Goal: Transaction & Acquisition: Purchase product/service

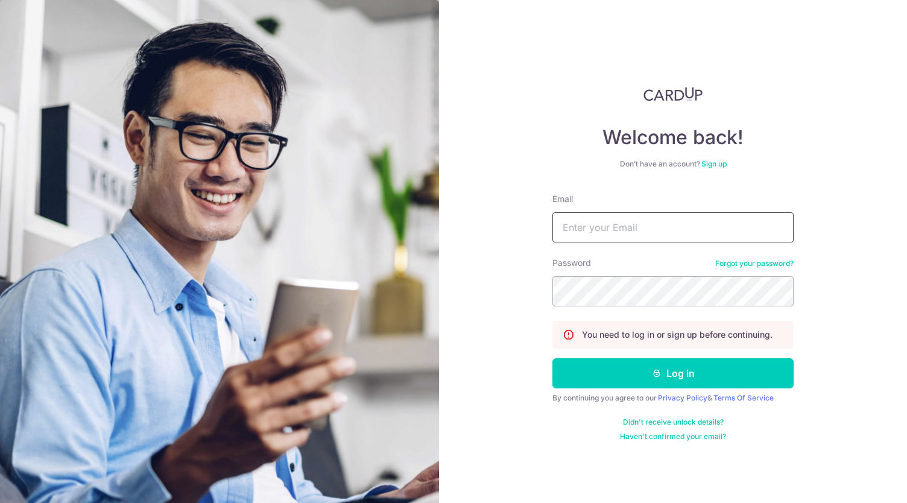
click at [631, 230] on input "Email" at bounding box center [673, 227] width 241 height 30
type input "sangailian@gmail.com"
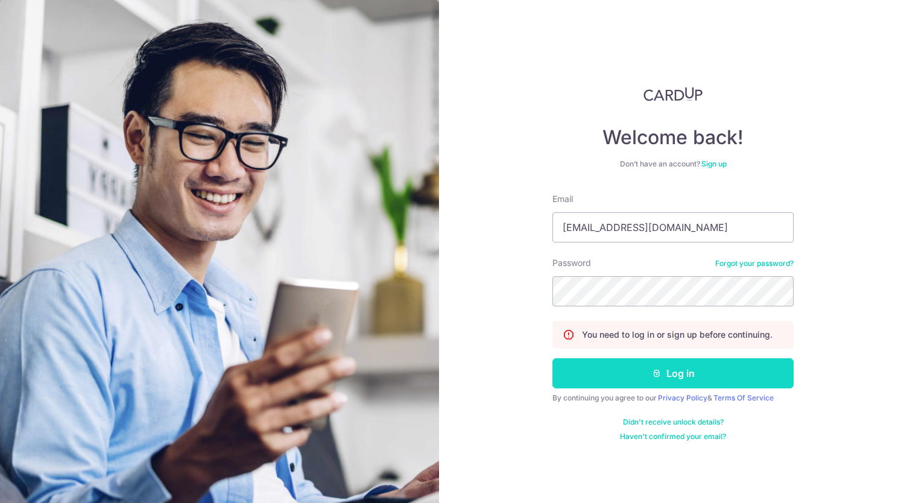
click at [661, 369] on button "Log in" at bounding box center [673, 373] width 241 height 30
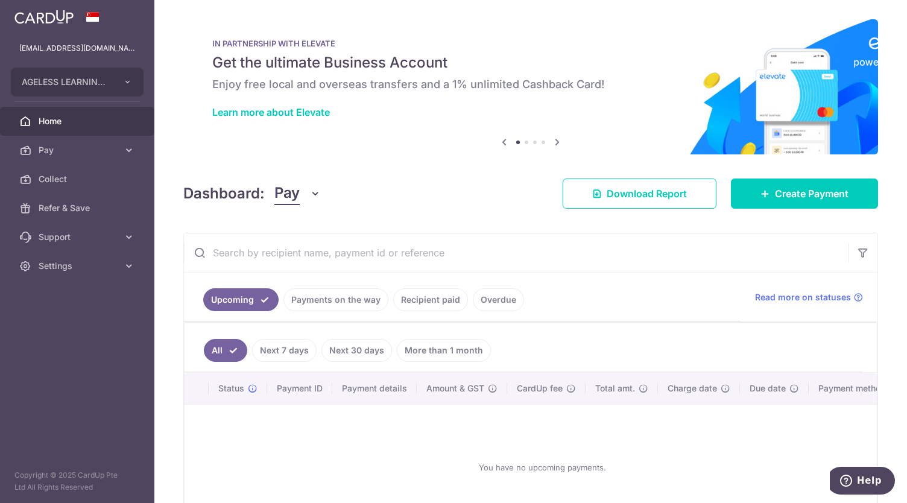
click at [320, 305] on link "Payments on the way" at bounding box center [336, 299] width 105 height 23
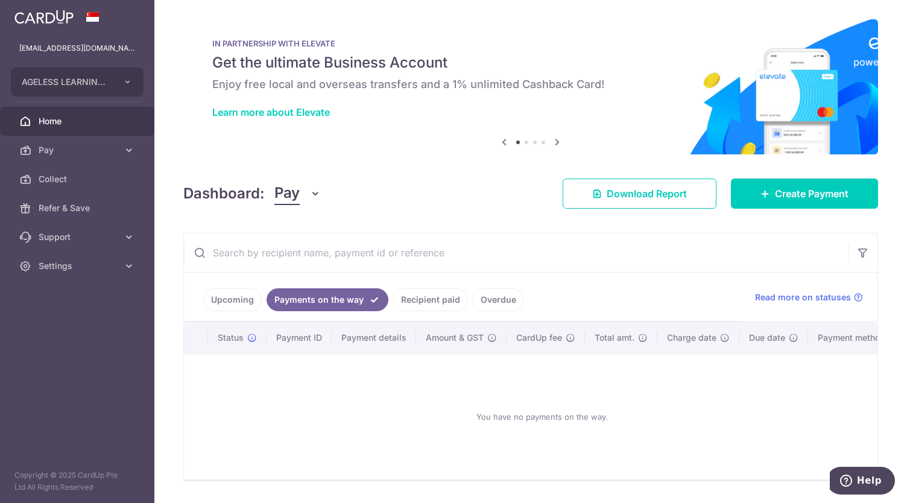
click at [434, 299] on link "Recipient paid" at bounding box center [430, 299] width 75 height 23
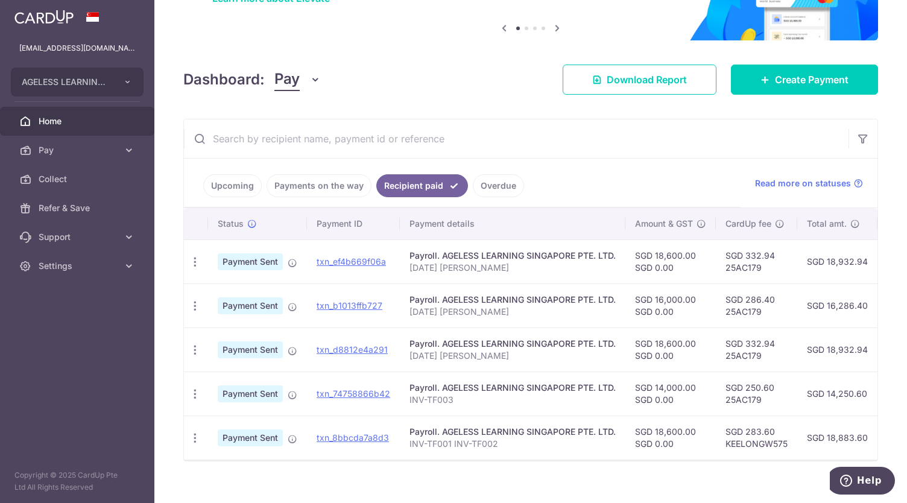
scroll to position [116, 0]
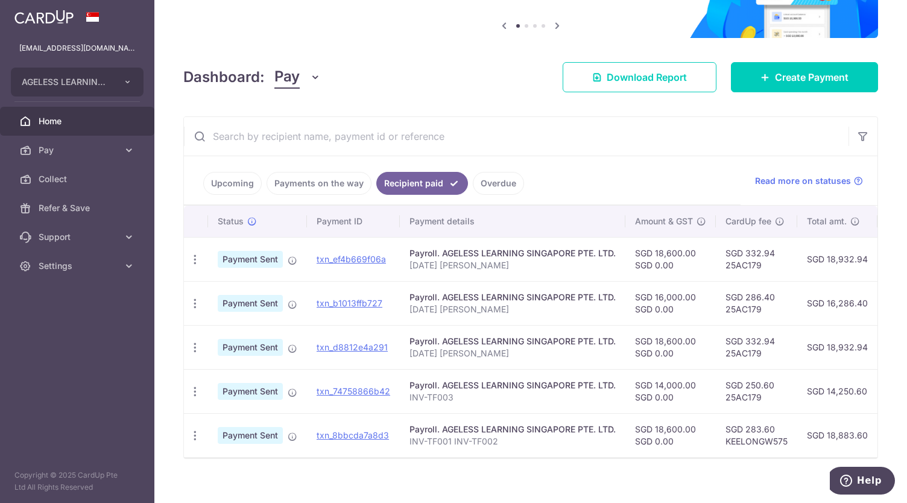
click at [222, 180] on link "Upcoming" at bounding box center [232, 183] width 59 height 23
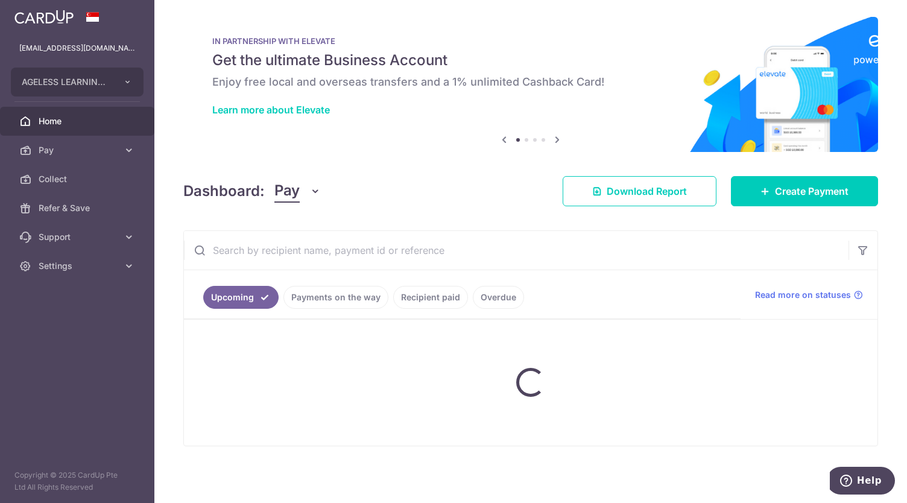
scroll to position [88, 0]
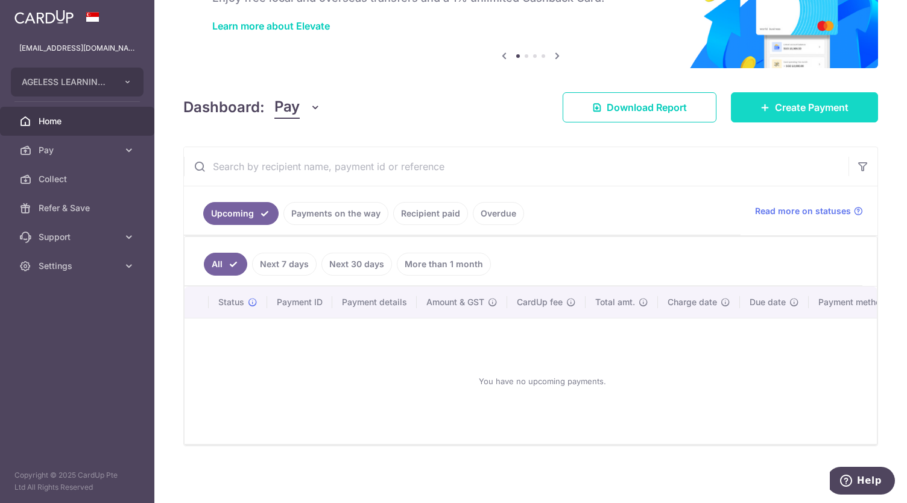
click at [829, 103] on span "Create Payment" at bounding box center [812, 107] width 74 height 14
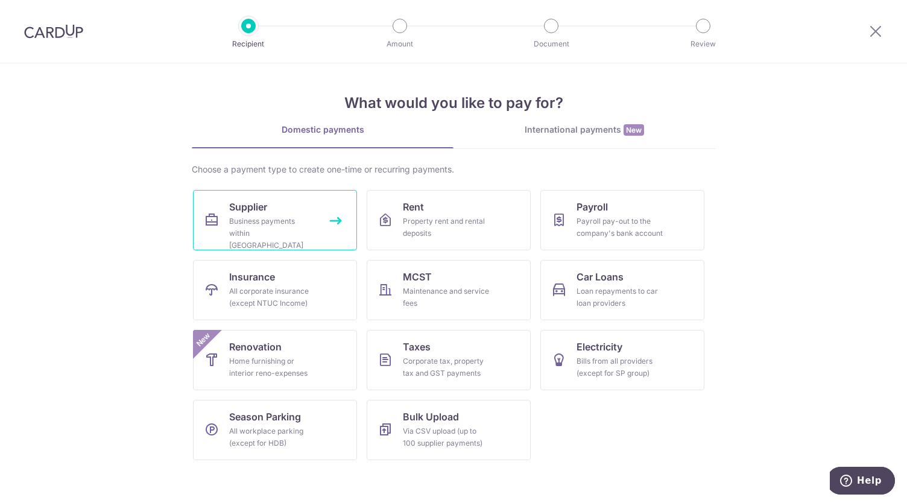
click at [253, 223] on div "Business payments within Singapore" at bounding box center [272, 233] width 87 height 36
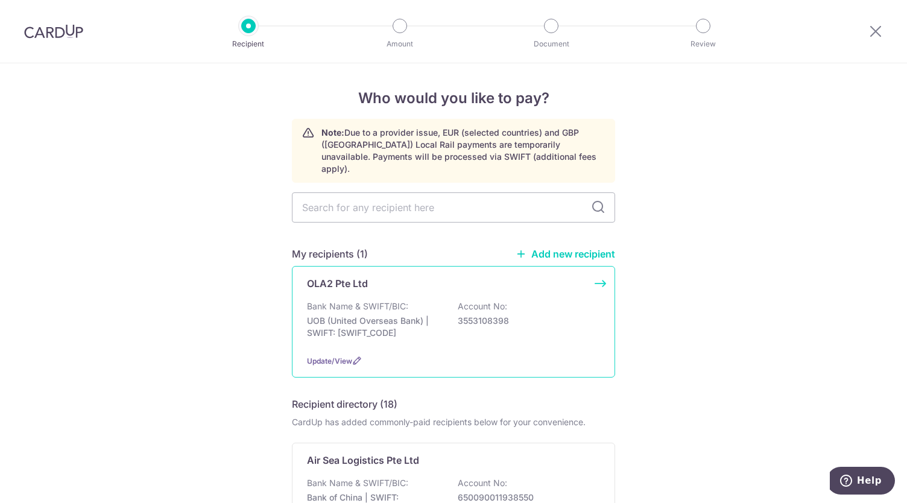
click at [381, 300] on p "Bank Name & SWIFT/BIC:" at bounding box center [357, 306] width 101 height 12
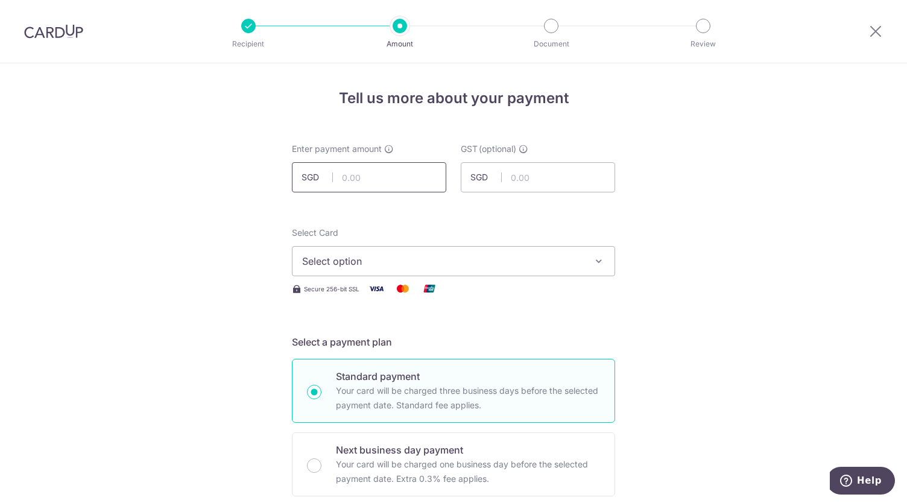
click at [393, 176] on input "text" at bounding box center [369, 177] width 154 height 30
type input "6,715.47"
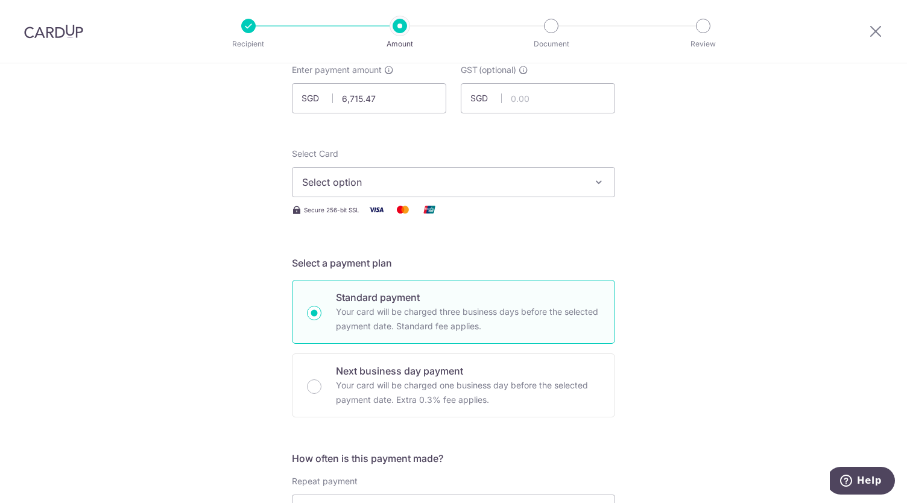
scroll to position [83, 0]
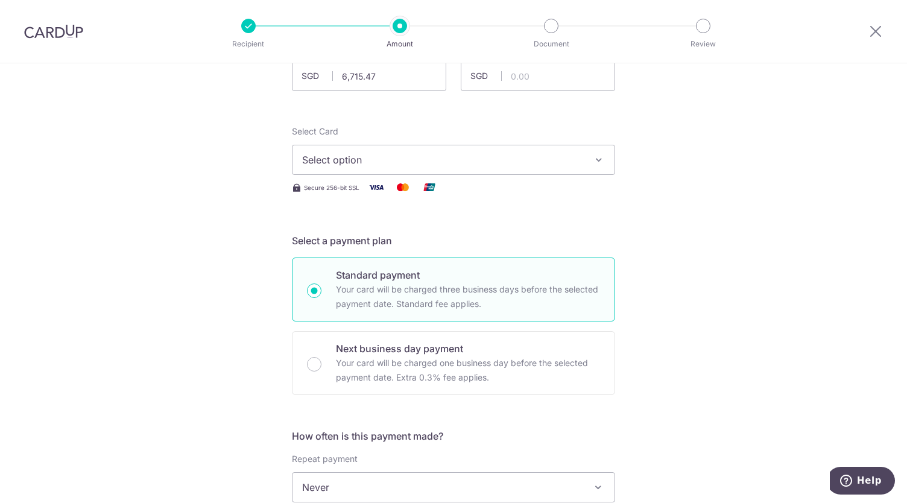
click at [354, 157] on span "Select option" at bounding box center [442, 160] width 281 height 14
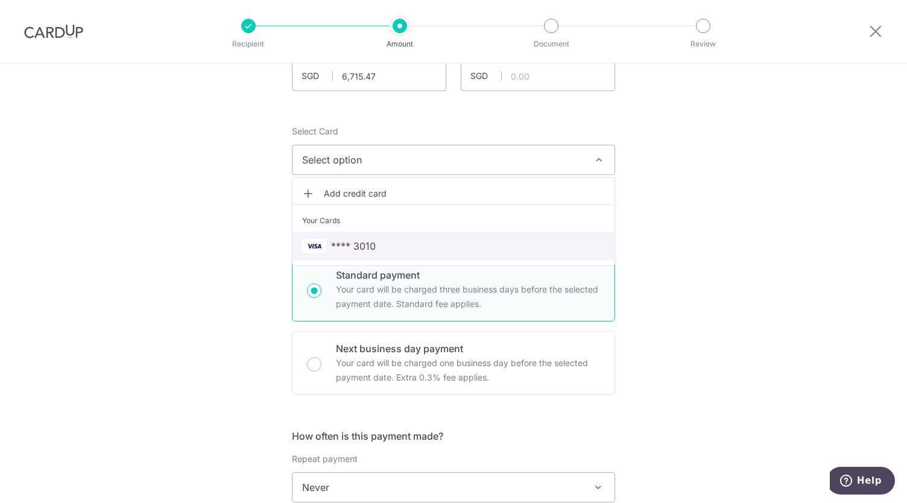
click at [352, 246] on span "**** 3010" at bounding box center [353, 246] width 45 height 14
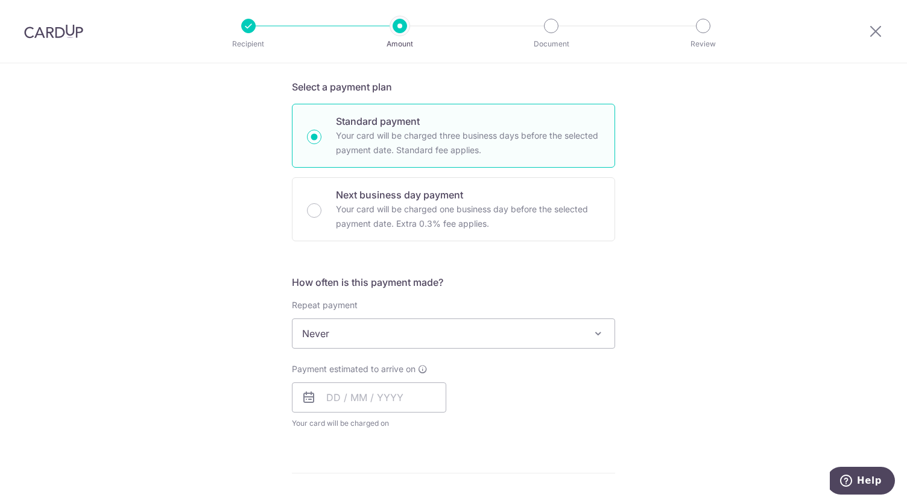
scroll to position [422, 0]
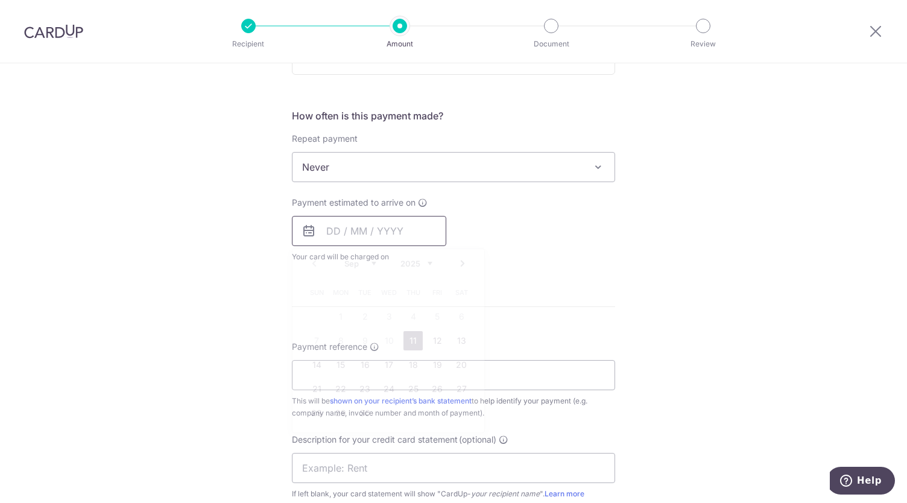
click at [330, 225] on input "text" at bounding box center [369, 231] width 154 height 30
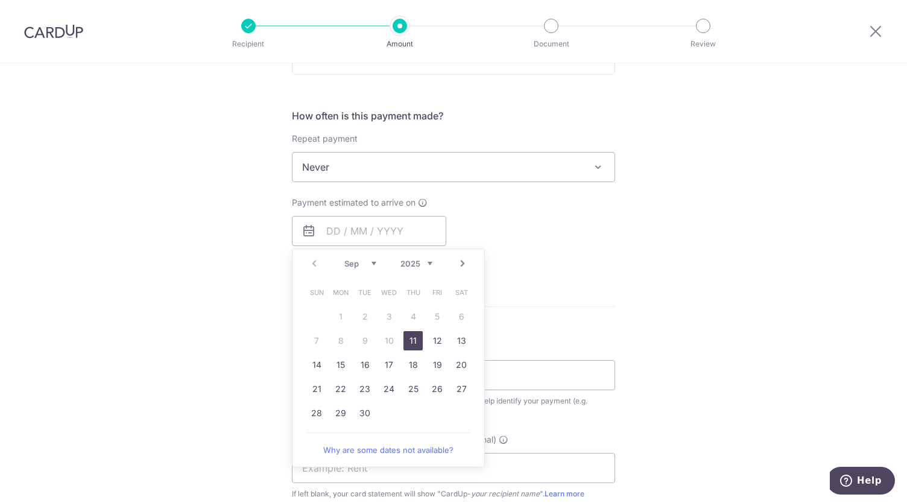
click at [408, 342] on link "11" at bounding box center [413, 340] width 19 height 19
type input "[DATE]"
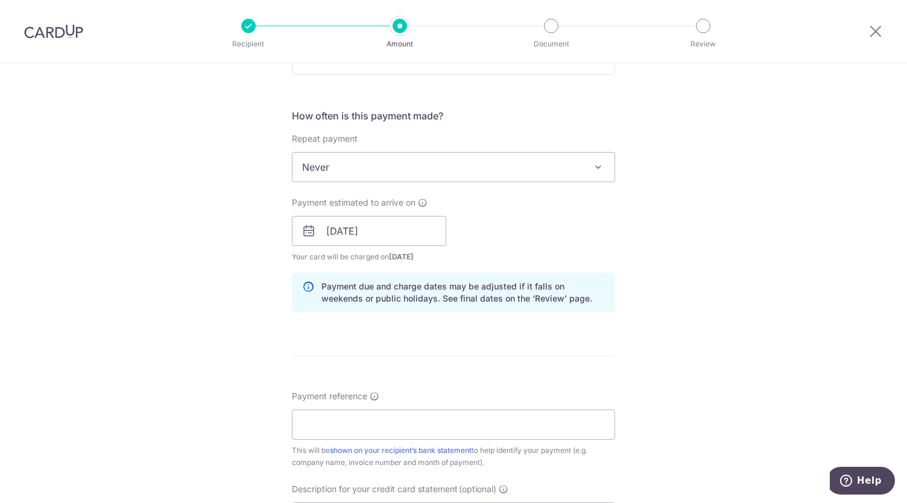
click at [636, 284] on div "Tell us more about your payment Enter payment amount SGD 6,715.47 6715.47 GST (…" at bounding box center [453, 253] width 907 height 1222
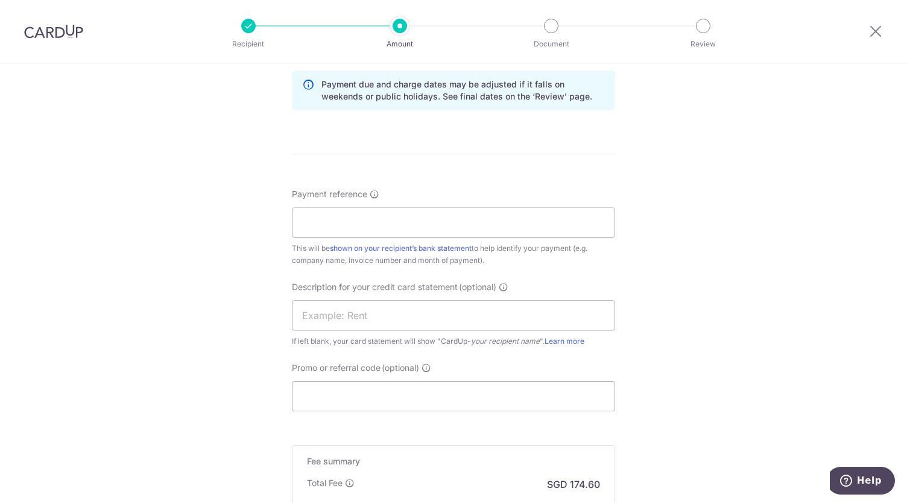
scroll to position [634, 0]
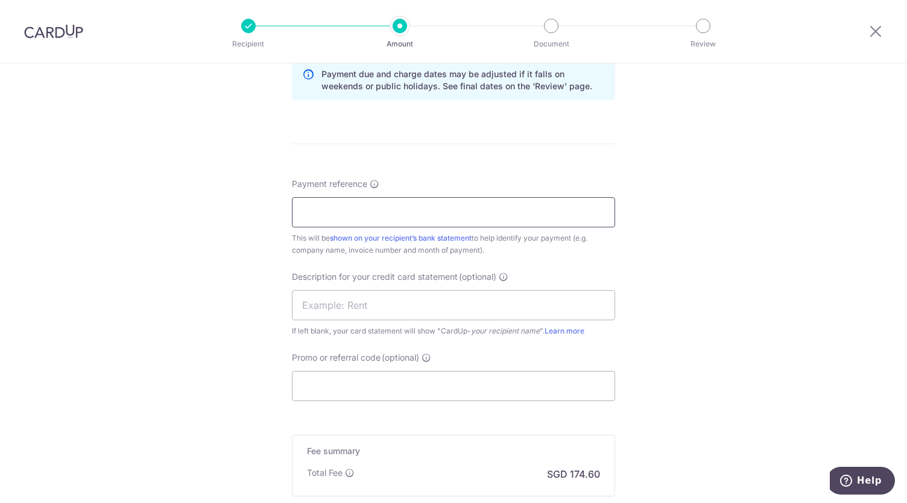
click at [344, 212] on input "Payment reference" at bounding box center [453, 212] width 323 height 30
type input "A25CSP0802"
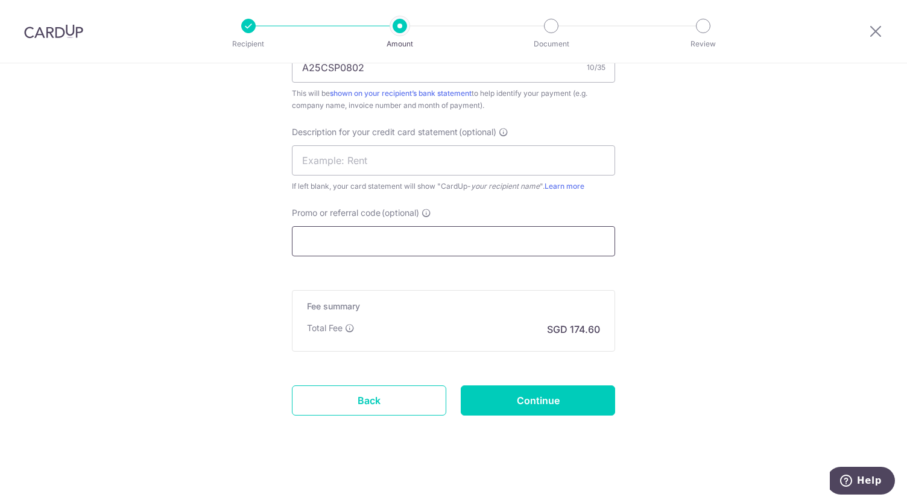
click at [364, 241] on input "Promo or referral code (optional)" at bounding box center [453, 241] width 323 height 30
type input "A"
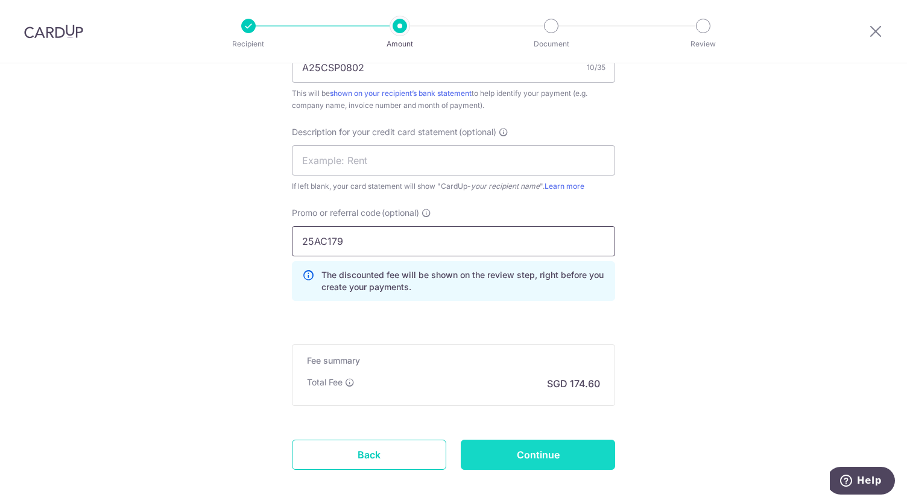
type input "25AC179"
click at [520, 456] on input "Continue" at bounding box center [538, 455] width 154 height 30
type input "Create Schedule"
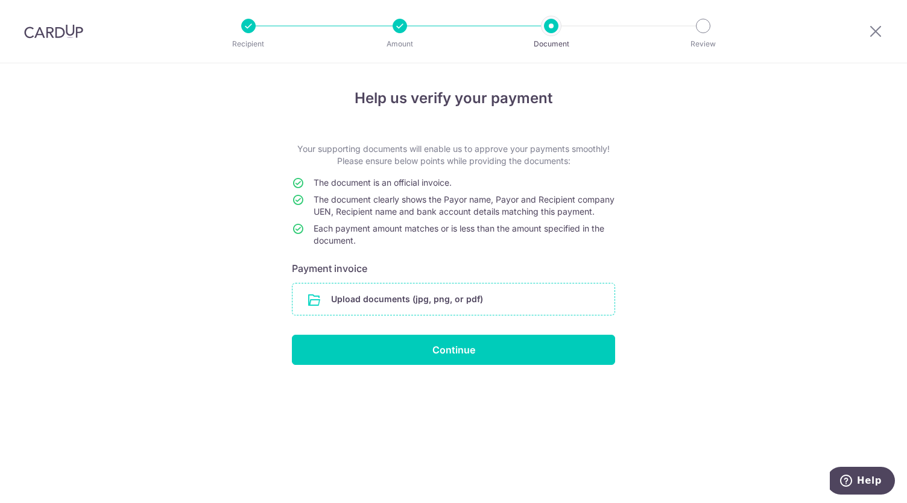
click at [421, 309] on input "file" at bounding box center [454, 299] width 322 height 31
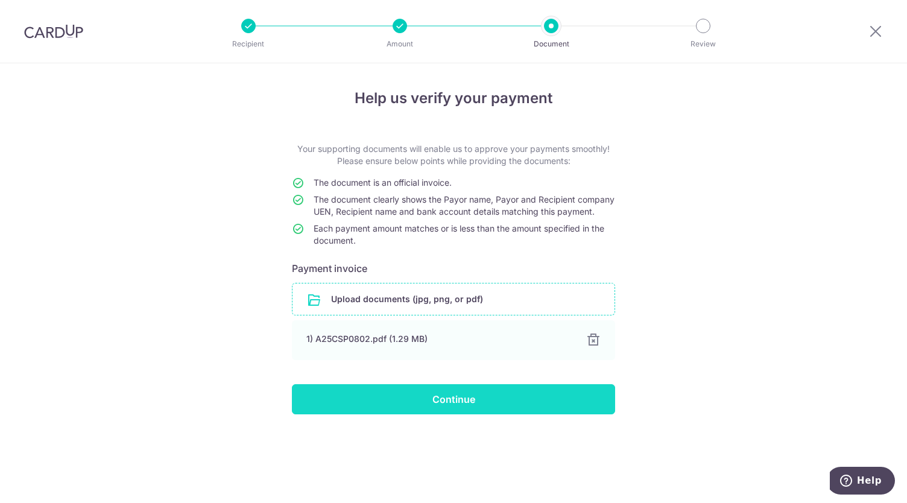
click at [451, 411] on input "Continue" at bounding box center [453, 399] width 323 height 30
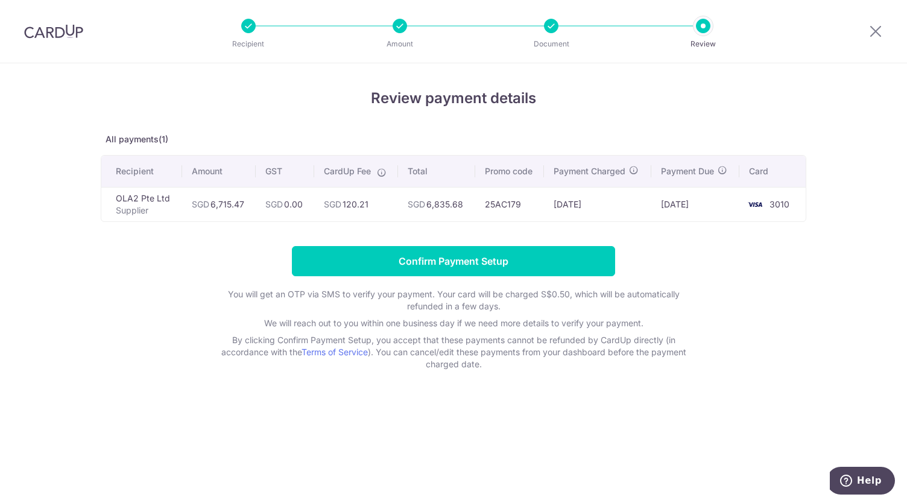
click at [801, 284] on form "Confirm Payment Setup You will get an OTP via SMS to verify your payment. Your …" at bounding box center [454, 308] width 706 height 124
click at [871, 32] on icon at bounding box center [876, 31] width 14 height 15
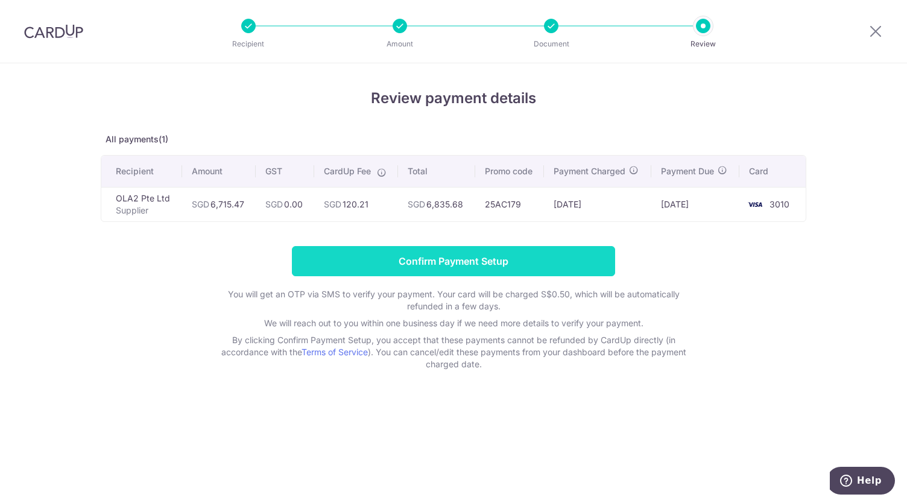
click at [442, 262] on input "Confirm Payment Setup" at bounding box center [453, 261] width 323 height 30
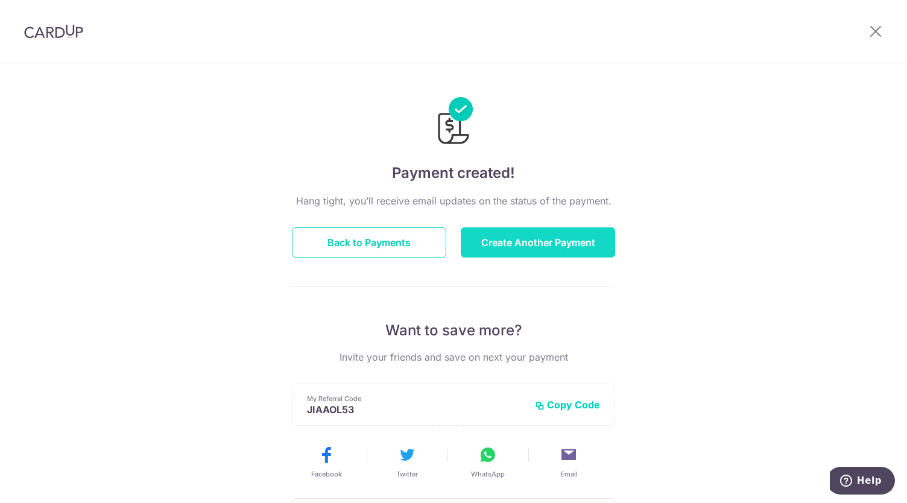
click at [521, 244] on button "Create Another Payment" at bounding box center [538, 242] width 154 height 30
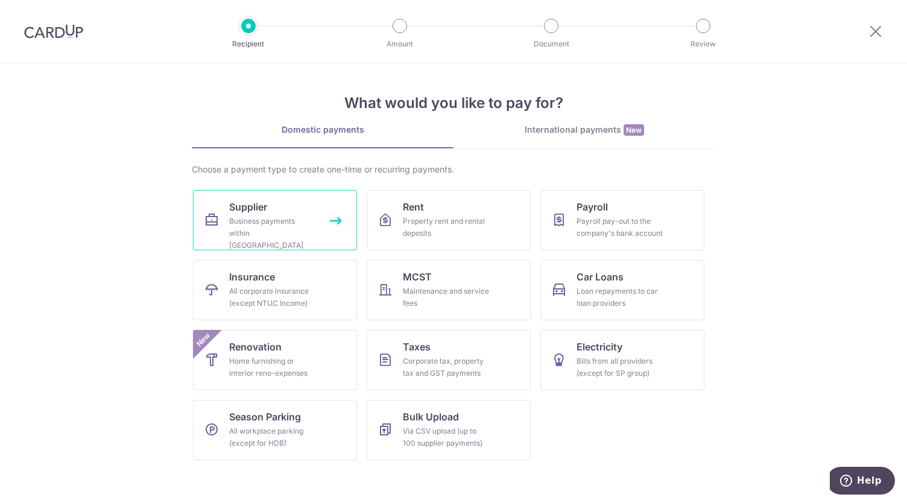
click at [241, 217] on div "Business payments within Singapore" at bounding box center [272, 233] width 87 height 36
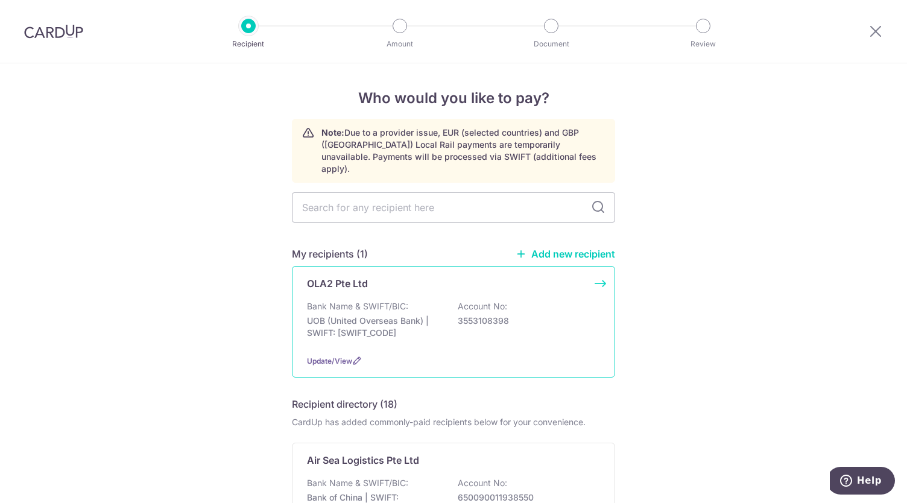
click at [373, 315] on p "UOB (United Overseas Bank) | SWIFT: UOVBSGSGXXX" at bounding box center [374, 327] width 135 height 24
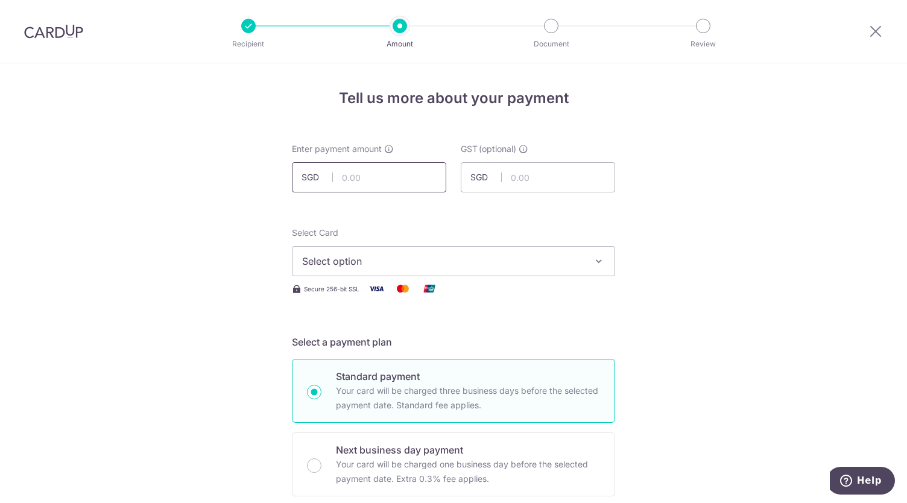
click at [401, 181] on input "text" at bounding box center [369, 177] width 154 height 30
type input "4,834.56"
click at [402, 262] on span "Select option" at bounding box center [442, 261] width 281 height 14
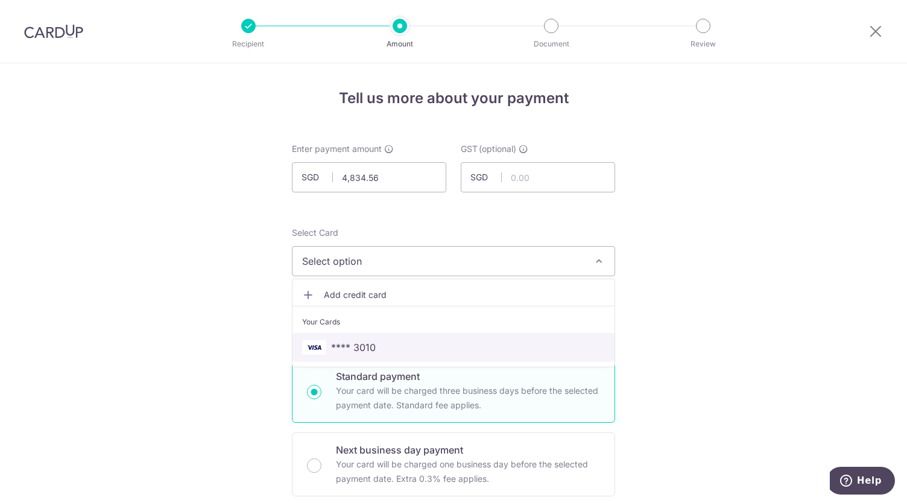
click at [360, 333] on link "**** 3010" at bounding box center [454, 347] width 322 height 29
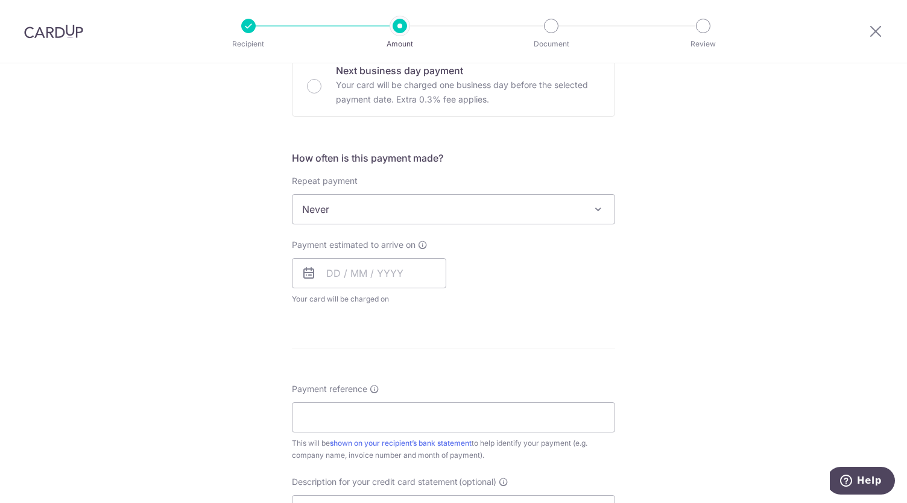
scroll to position [382, 0]
click at [346, 271] on input "text" at bounding box center [369, 271] width 154 height 30
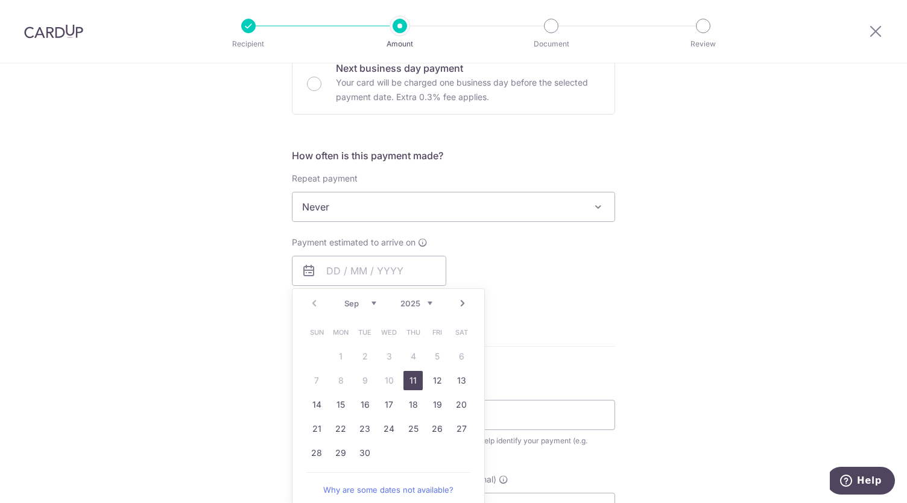
click at [414, 380] on link "11" at bounding box center [413, 380] width 19 height 19
type input "11/09/2025"
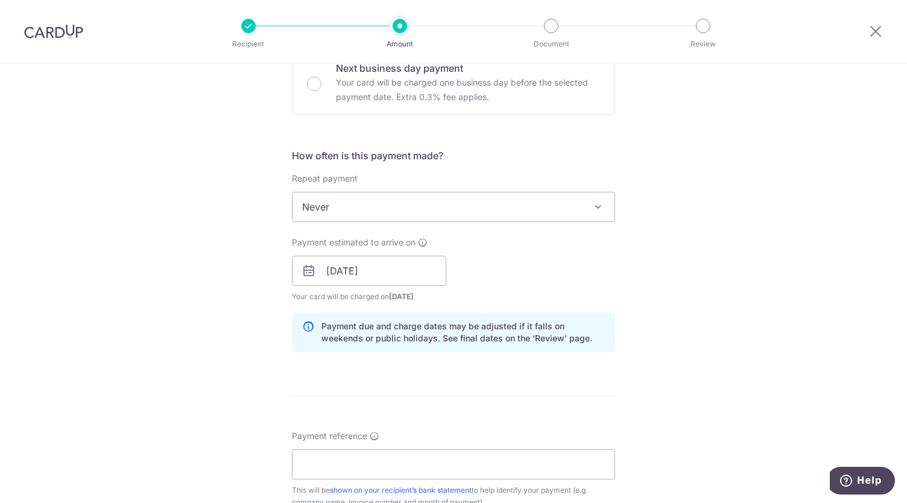
click at [733, 313] on div "Tell us more about your payment Enter payment amount SGD 4,834.56 4834.56 GST (…" at bounding box center [453, 292] width 907 height 1222
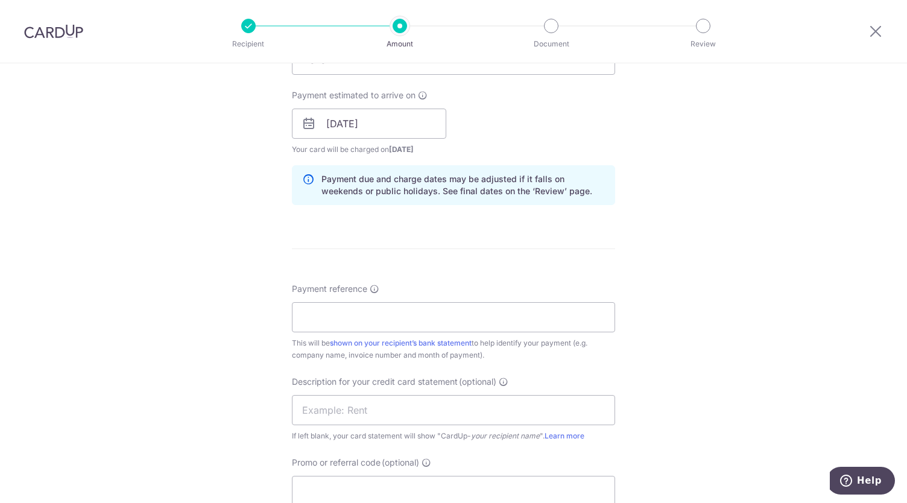
click at [690, 312] on div "Tell us more about your payment Enter payment amount SGD 4,834.56 4834.56 GST (…" at bounding box center [453, 145] width 907 height 1222
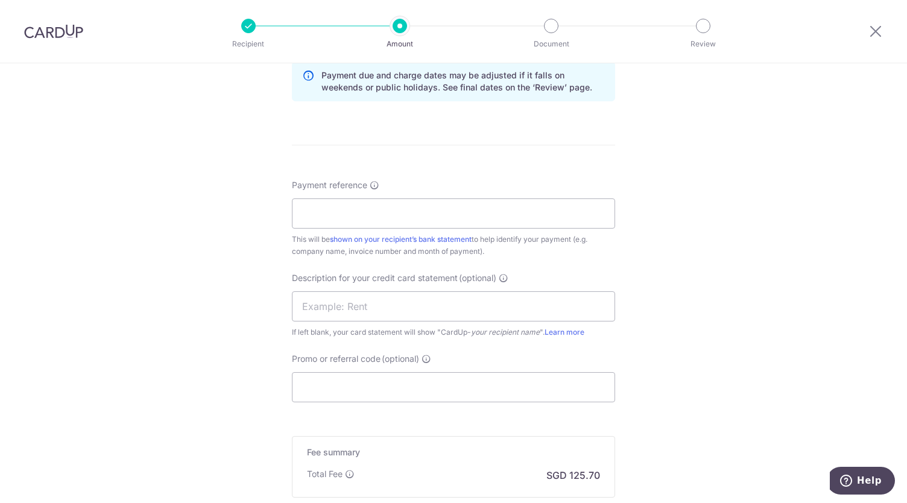
scroll to position [638, 0]
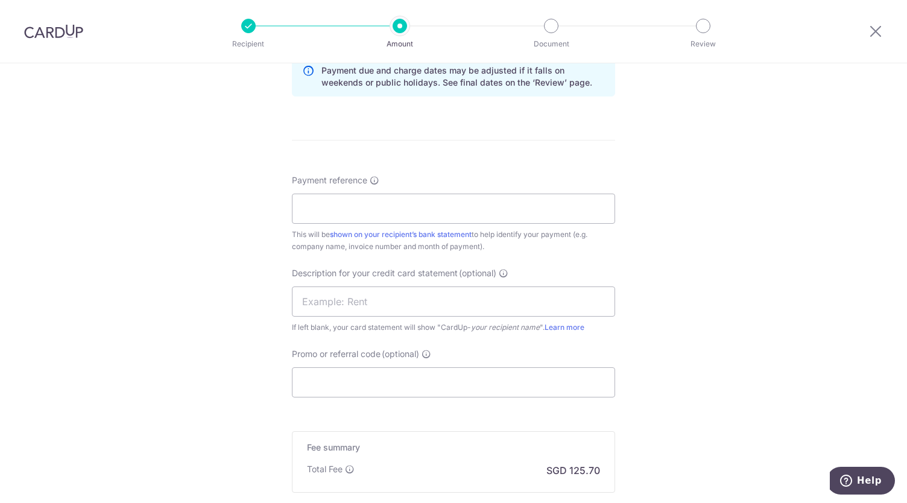
click at [680, 293] on div "Tell us more about your payment Enter payment amount SGD 4,834.56 4834.56 GST (…" at bounding box center [453, 37] width 907 height 1222
click at [354, 203] on input "Payment reference" at bounding box center [453, 209] width 323 height 30
type input "OLA-250801-AB"
click at [682, 268] on div "Tell us more about your payment Enter payment amount SGD 4,834.56 4834.56 GST (…" at bounding box center [453, 37] width 907 height 1222
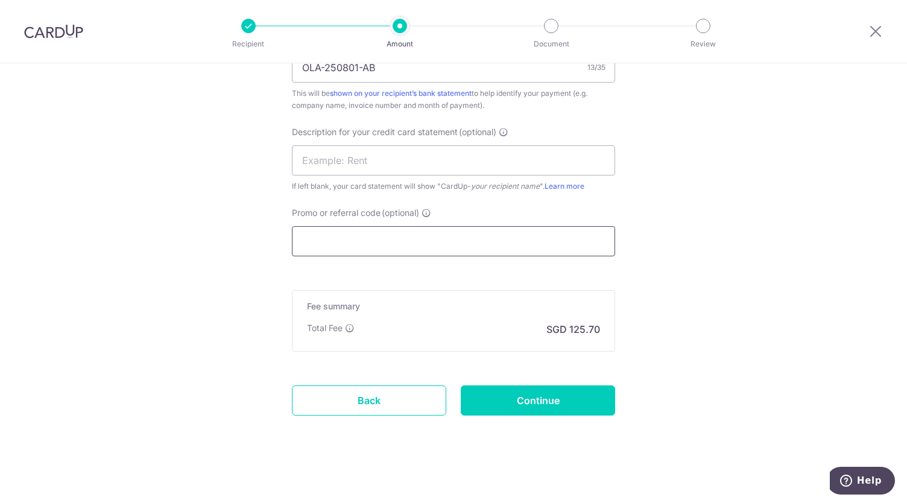
click at [385, 239] on input "Promo or referral code (optional)" at bounding box center [453, 241] width 323 height 30
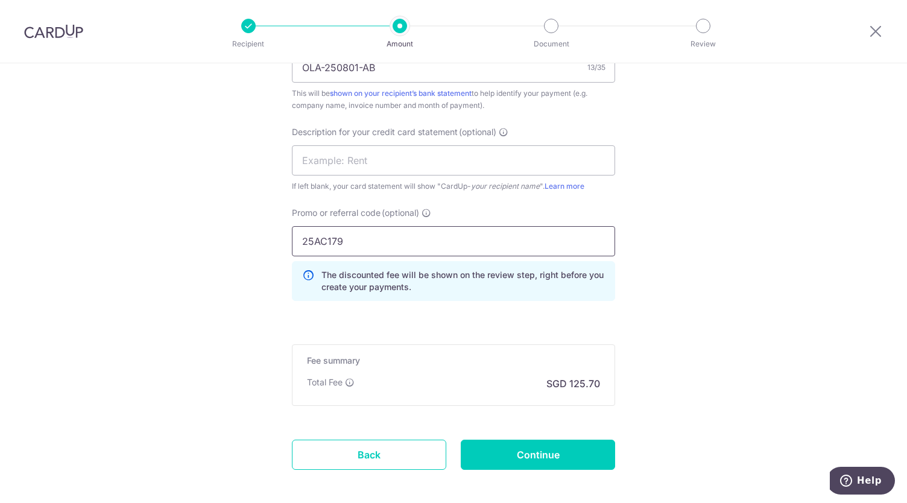
scroll to position [833, 0]
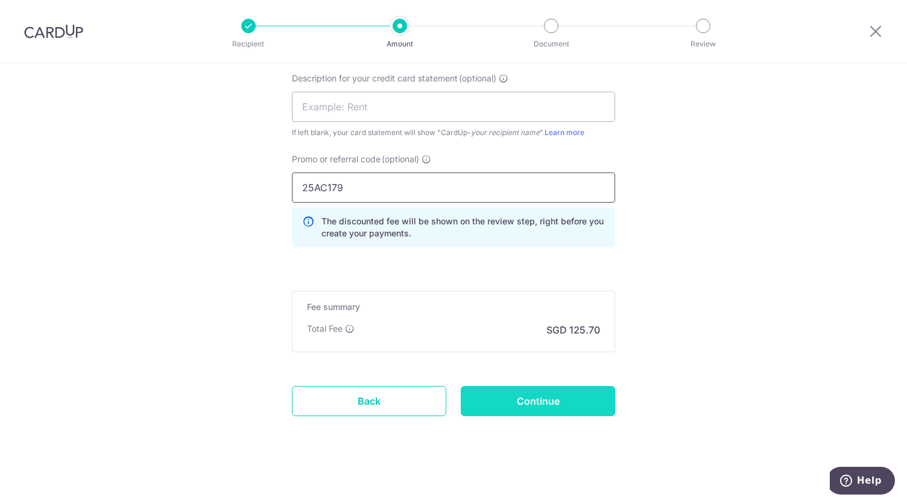
type input "25AC179"
click at [574, 396] on input "Continue" at bounding box center [538, 401] width 154 height 30
type input "Create Schedule"
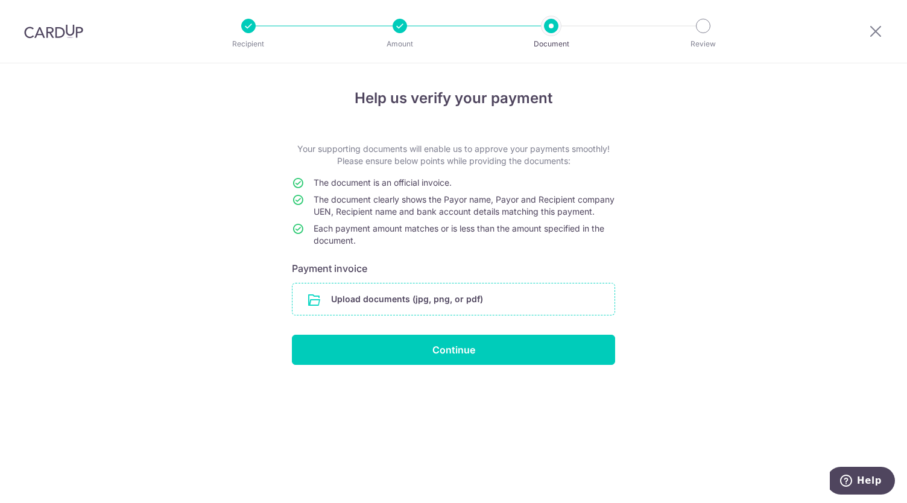
click at [433, 309] on input "file" at bounding box center [454, 299] width 322 height 31
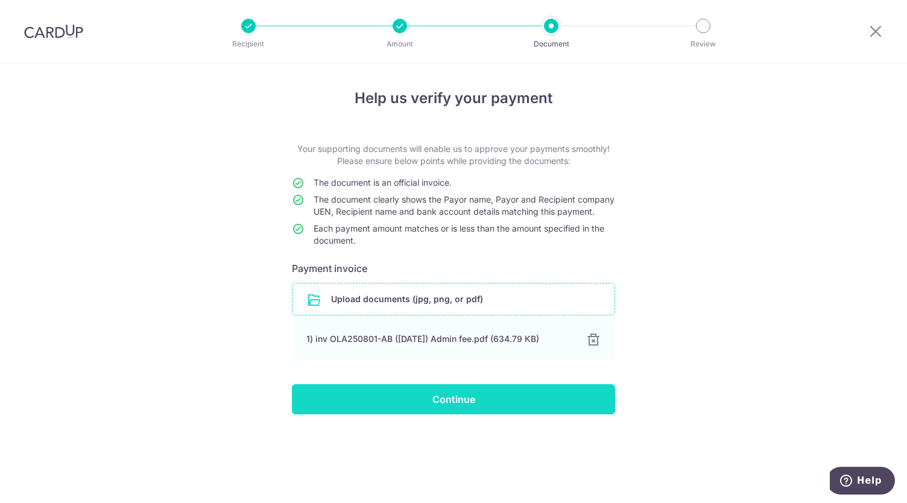
click at [445, 405] on input "Continue" at bounding box center [453, 399] width 323 height 30
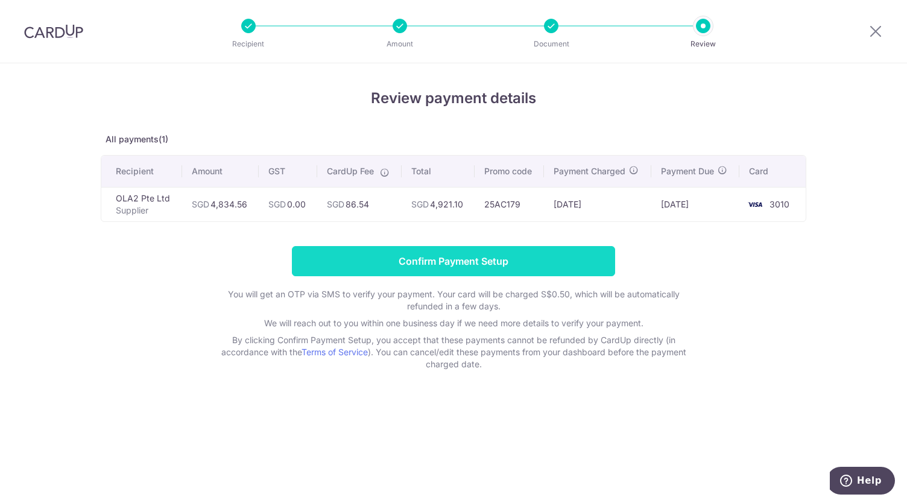
click at [476, 258] on input "Confirm Payment Setup" at bounding box center [453, 261] width 323 height 30
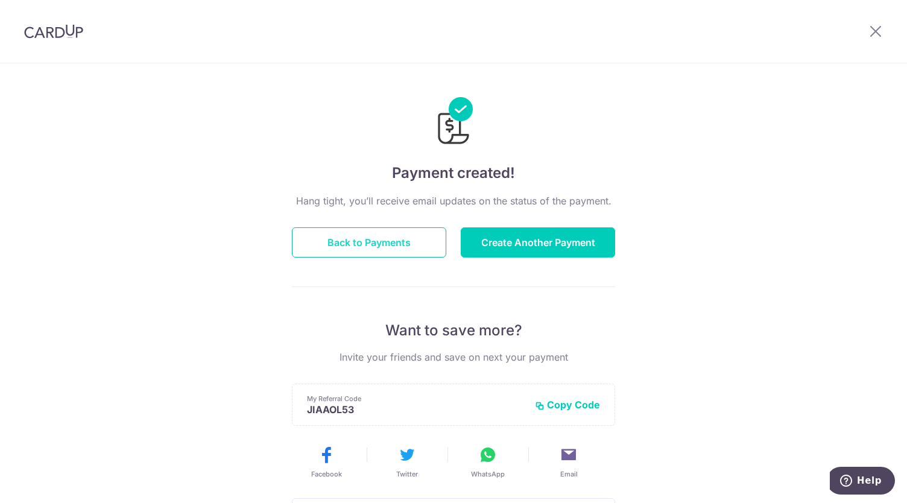
click at [401, 241] on button "Back to Payments" at bounding box center [369, 242] width 154 height 30
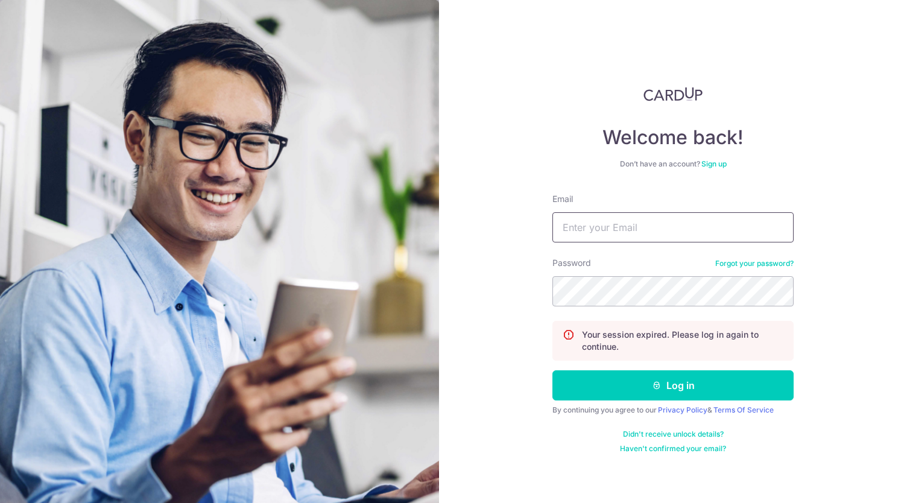
click at [583, 228] on input "Email" at bounding box center [673, 227] width 241 height 30
type input "[EMAIL_ADDRESS][DOMAIN_NAME]"
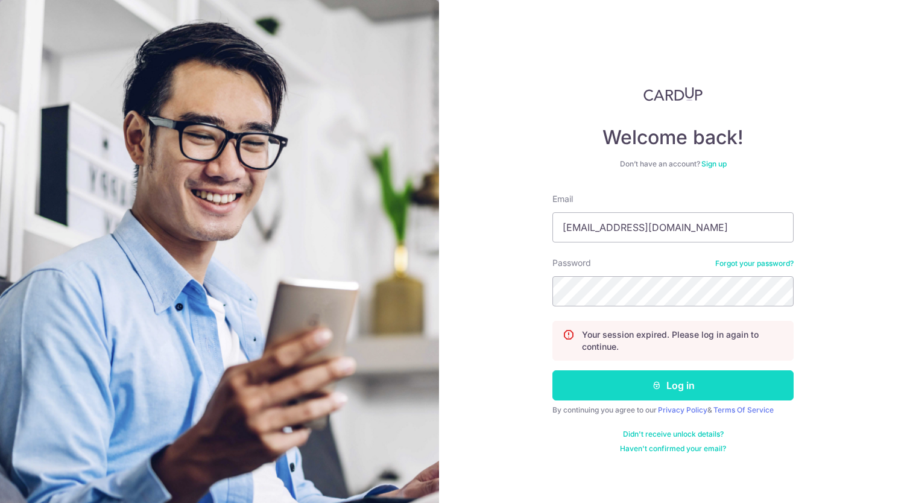
click at [679, 385] on button "Log in" at bounding box center [673, 385] width 241 height 30
